Goal: Navigation & Orientation: Find specific page/section

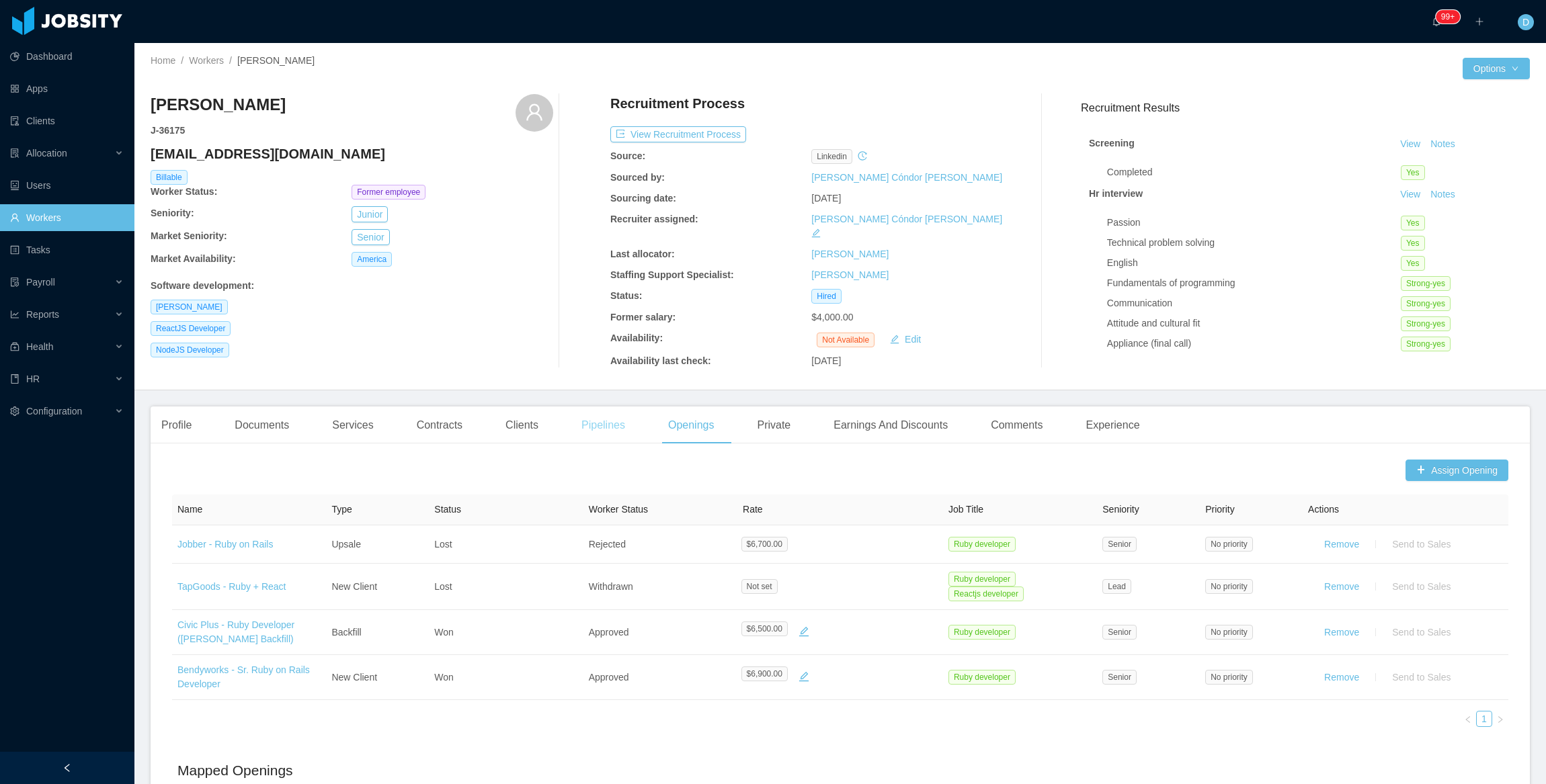
click at [603, 417] on div "Pipelines" at bounding box center [603, 425] width 65 height 37
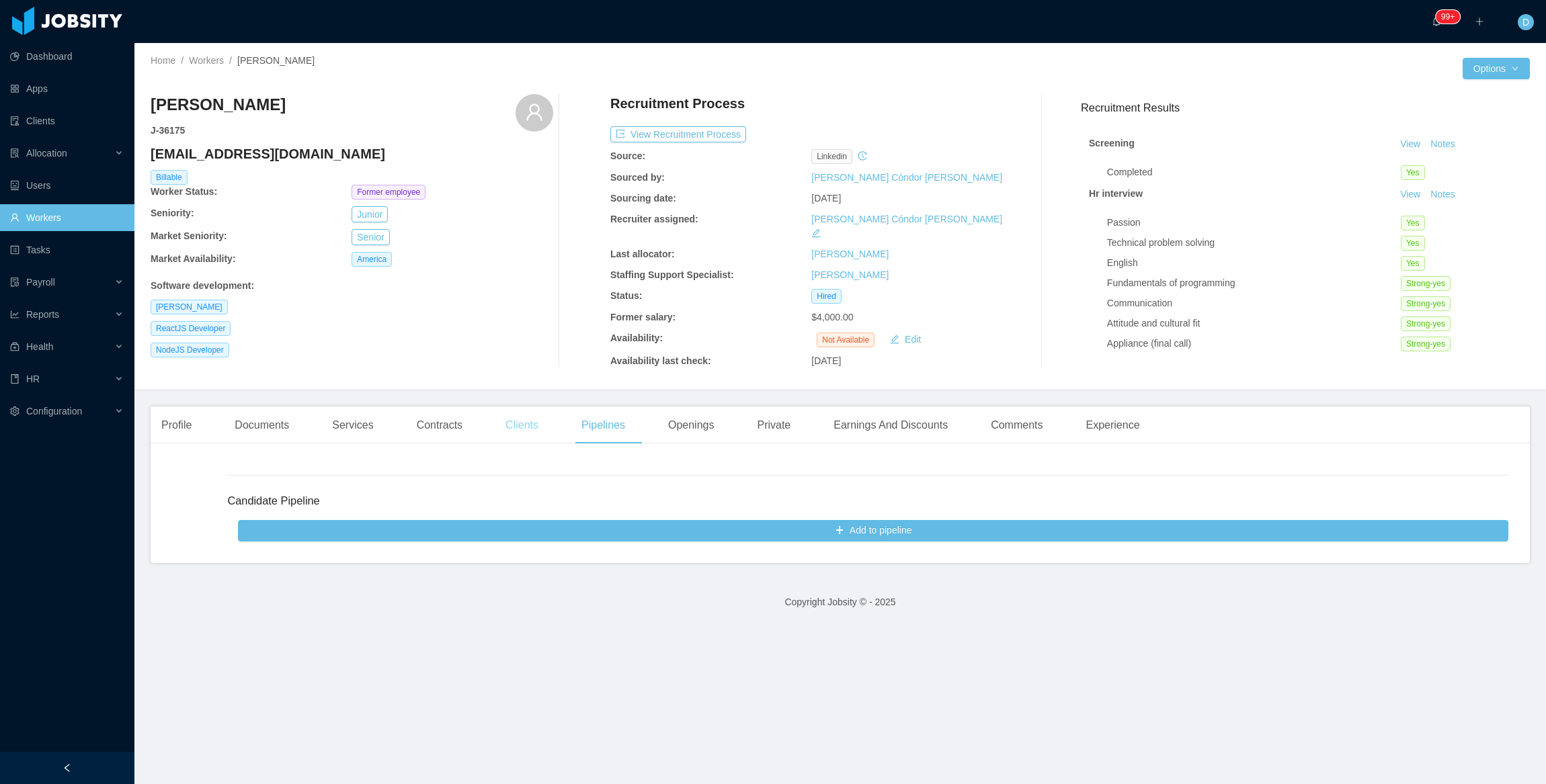
click at [531, 415] on div "Clients" at bounding box center [521, 425] width 54 height 37
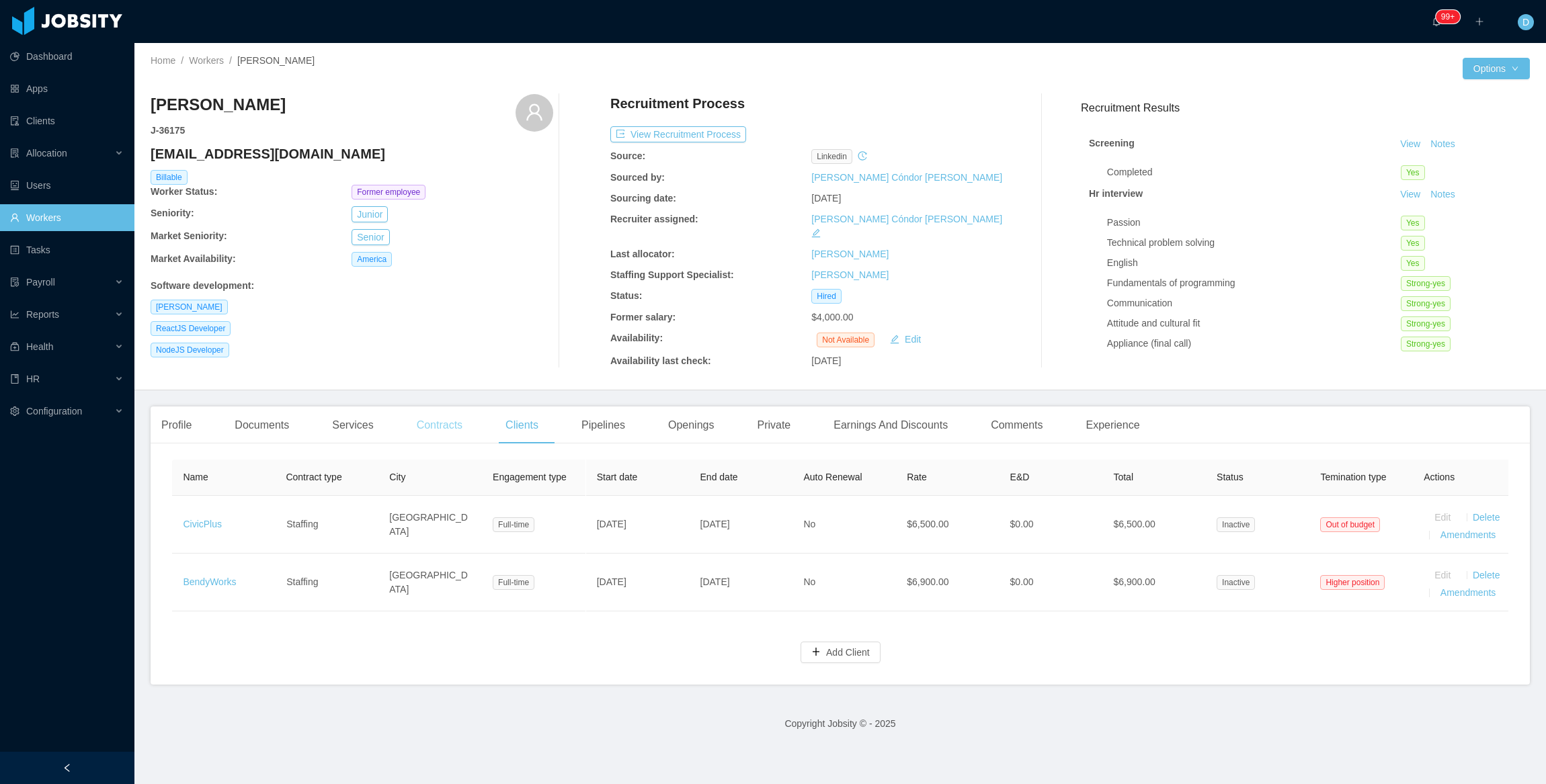
click at [453, 410] on div "Contracts" at bounding box center [439, 425] width 67 height 37
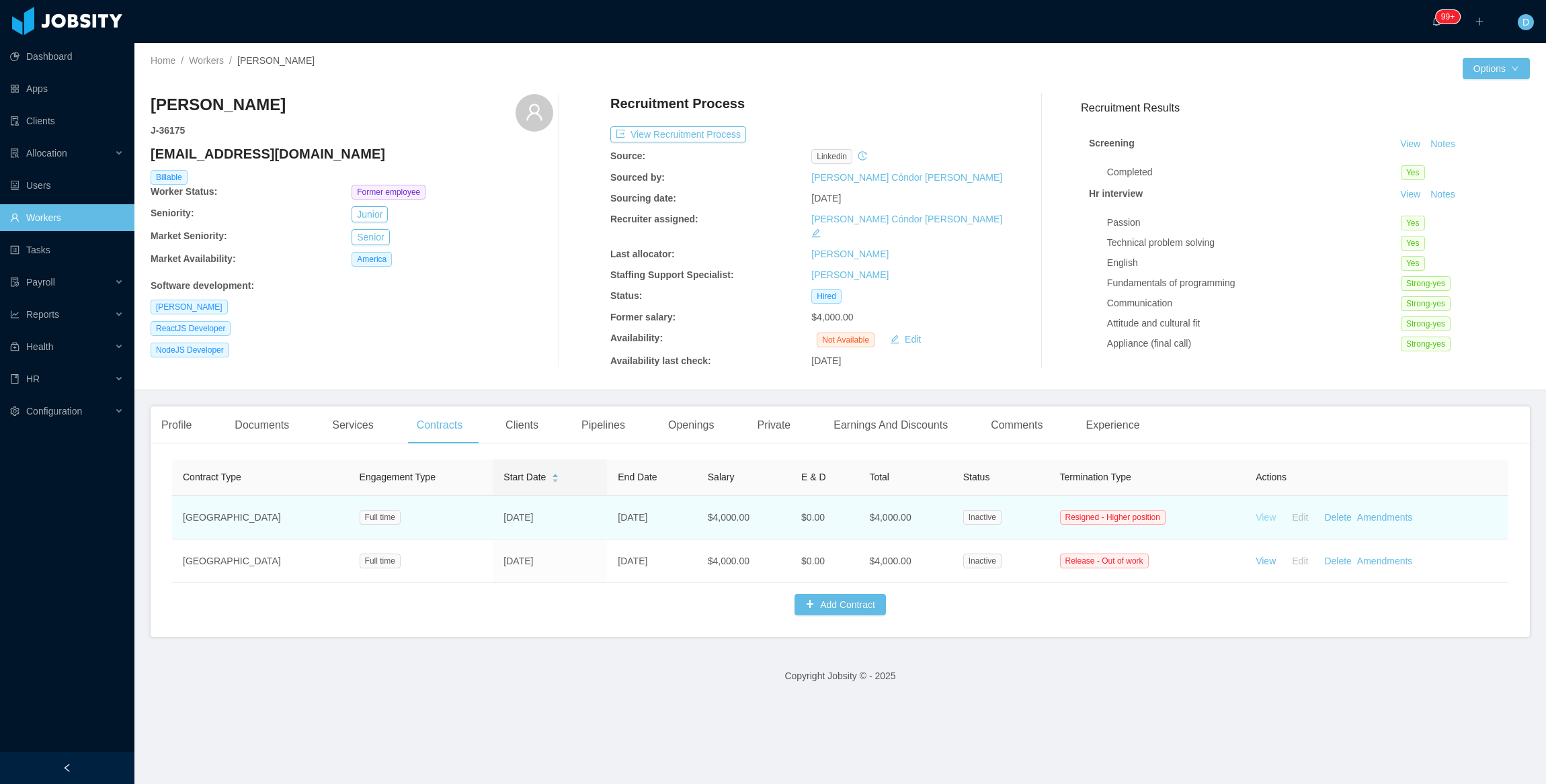
click at [1262, 512] on link "View" at bounding box center [1265, 517] width 20 height 11
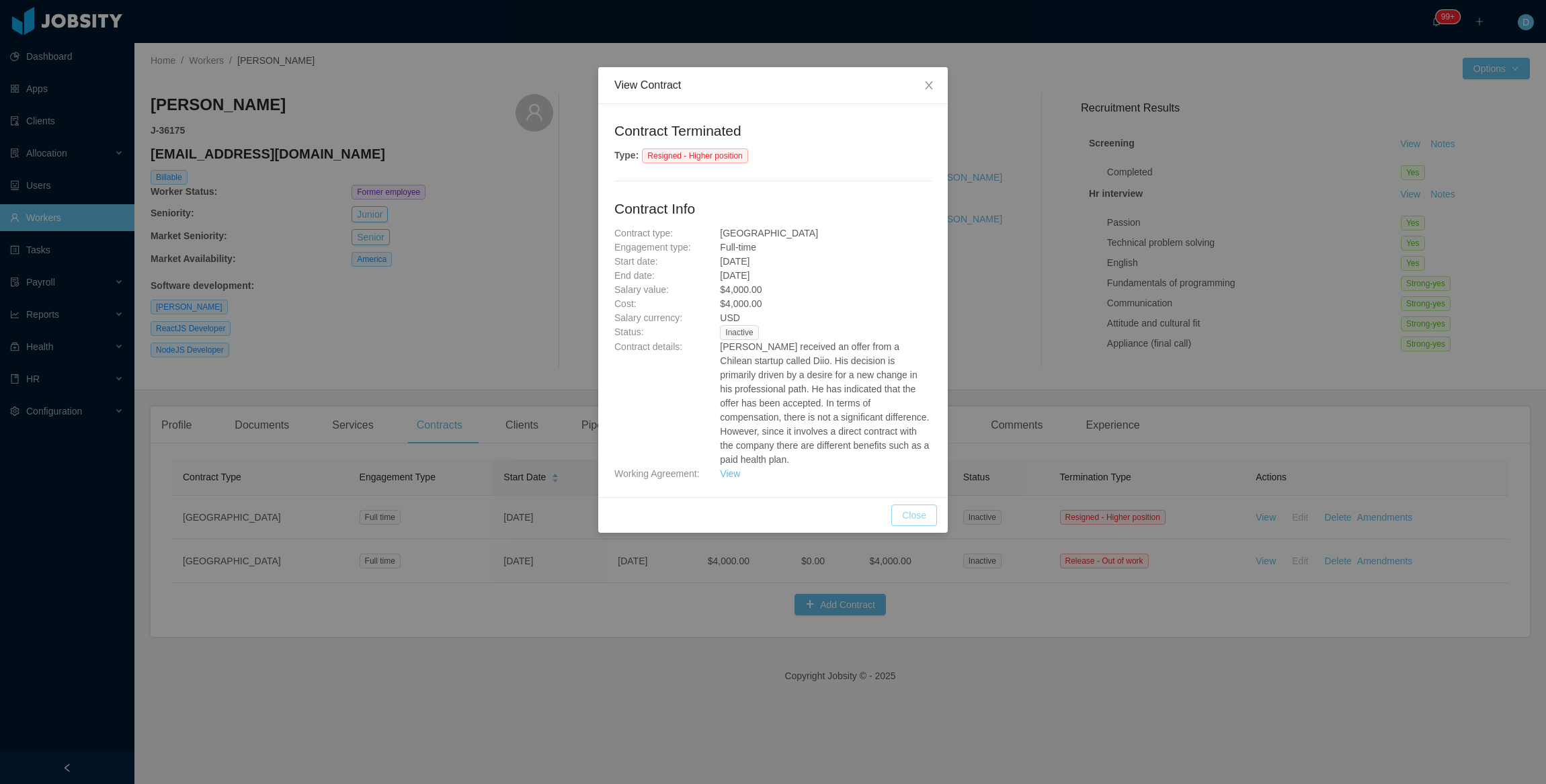
click at [921, 517] on button "Close" at bounding box center [913, 515] width 46 height 22
